Goal: Find contact information: Find contact information

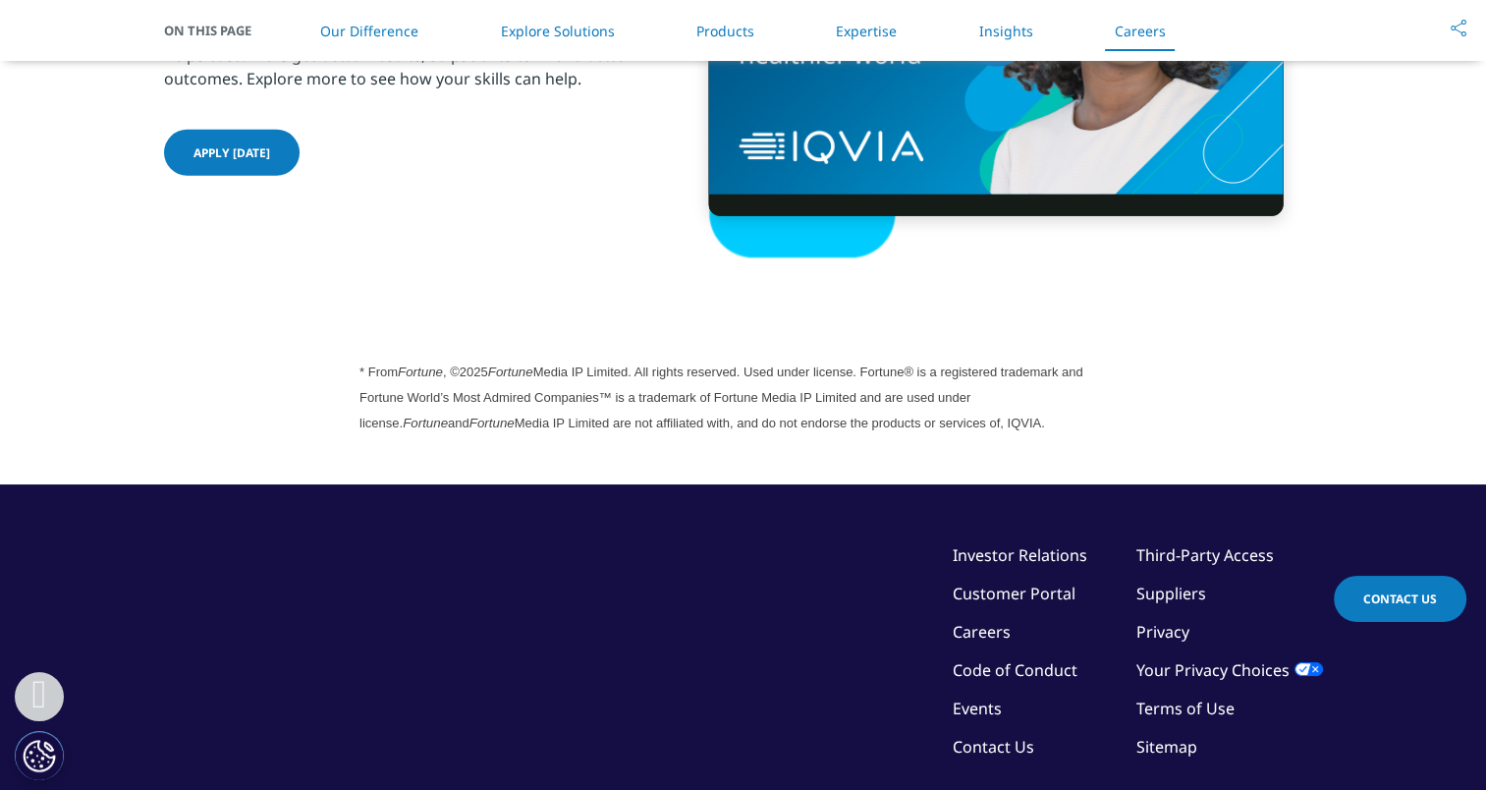
scroll to position [5572, 0]
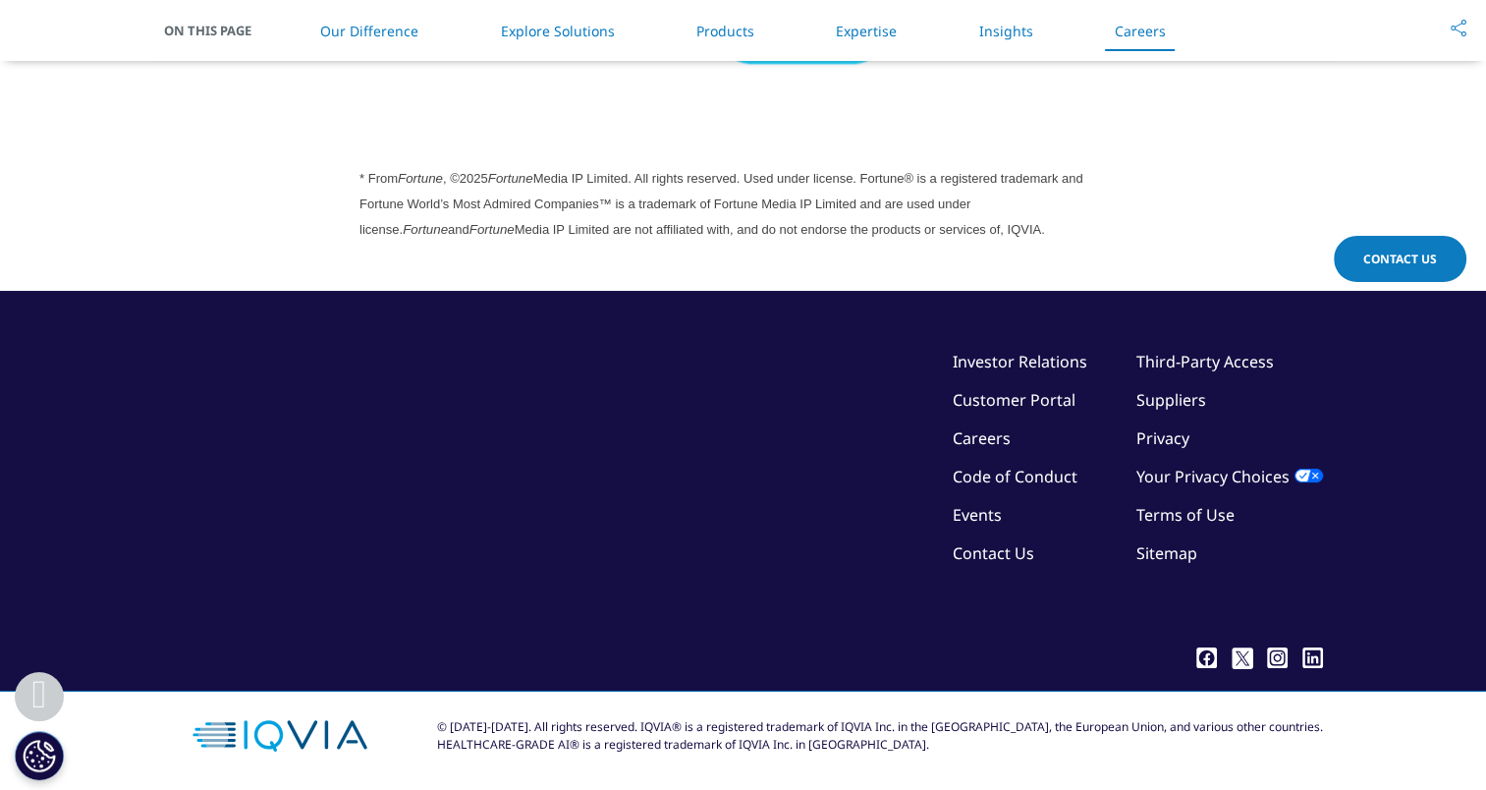
click at [1044, 351] on link "Investor Relations" at bounding box center [1020, 362] width 135 height 22
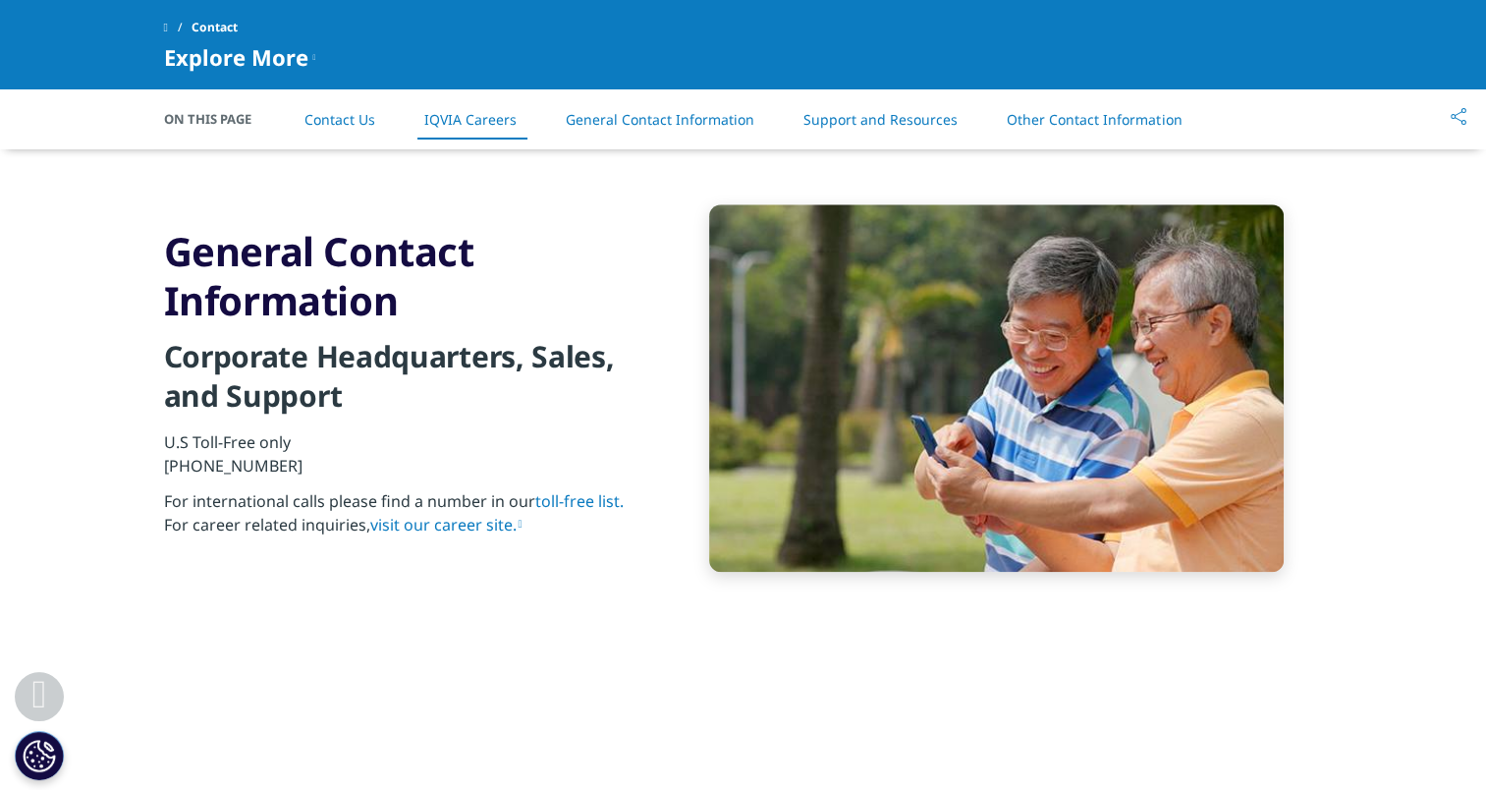
scroll to position [2036, 0]
drag, startPoint x: 286, startPoint y: 461, endPoint x: 175, endPoint y: 462, distance: 111.0
click at [175, 462] on p "U.S Toll-Free only [PHONE_NUMBER]" at bounding box center [402, 458] width 476 height 59
copy p "1 866 267 4479"
